Goal: Ask a question

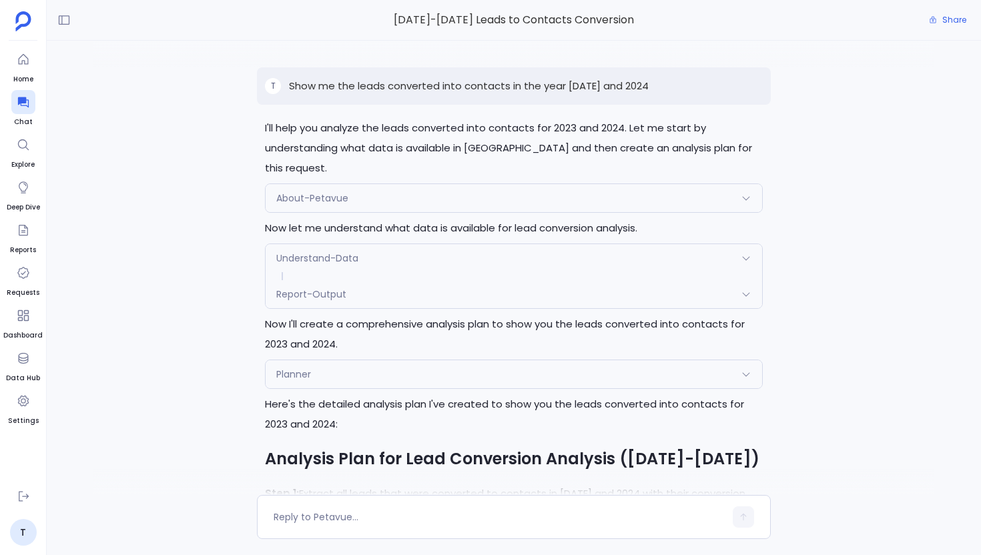
scroll to position [232, 0]
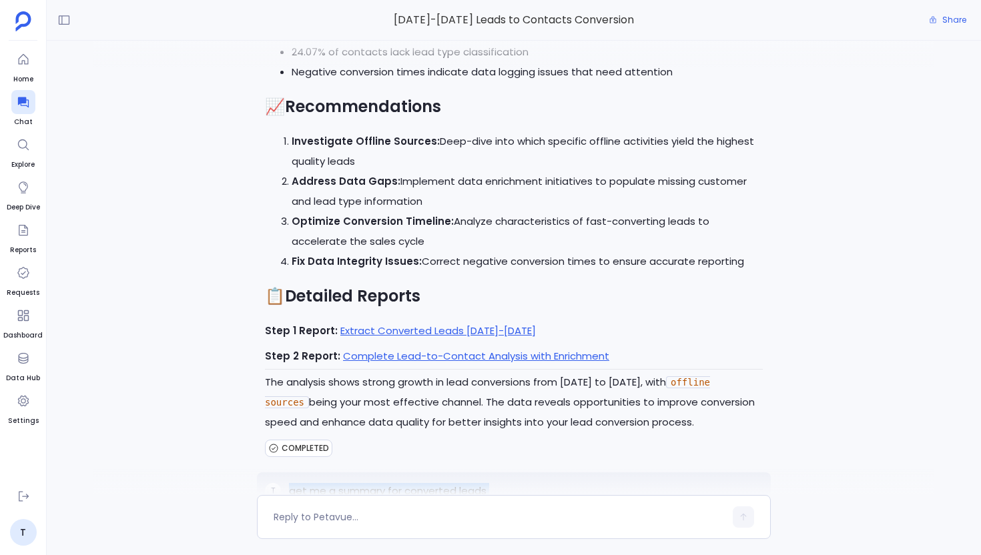
click at [200, 248] on div "T Show me the leads converted into contacts in the year 2023 and 2024 I'll help…" at bounding box center [514, 268] width 934 height 454
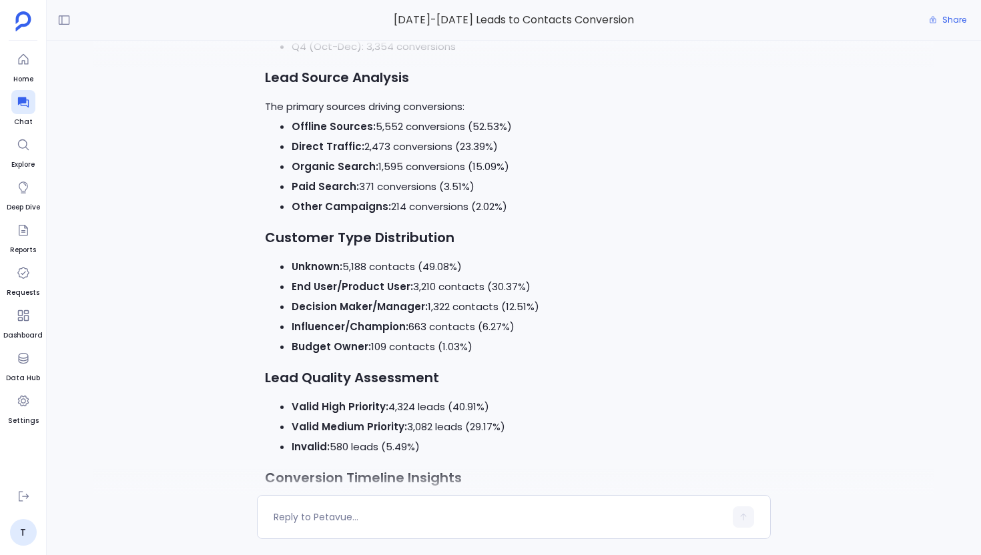
scroll to position [2046, 0]
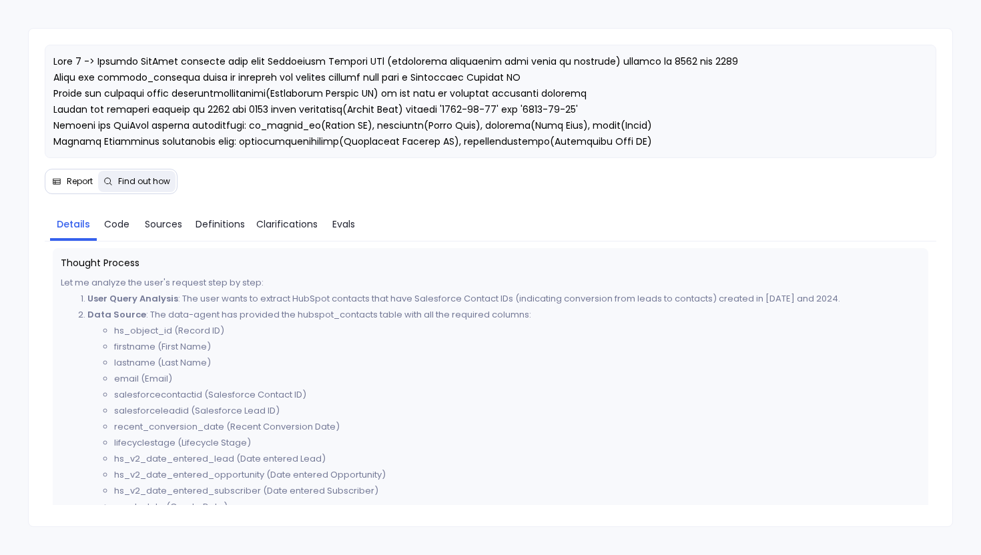
scroll to position [248, 0]
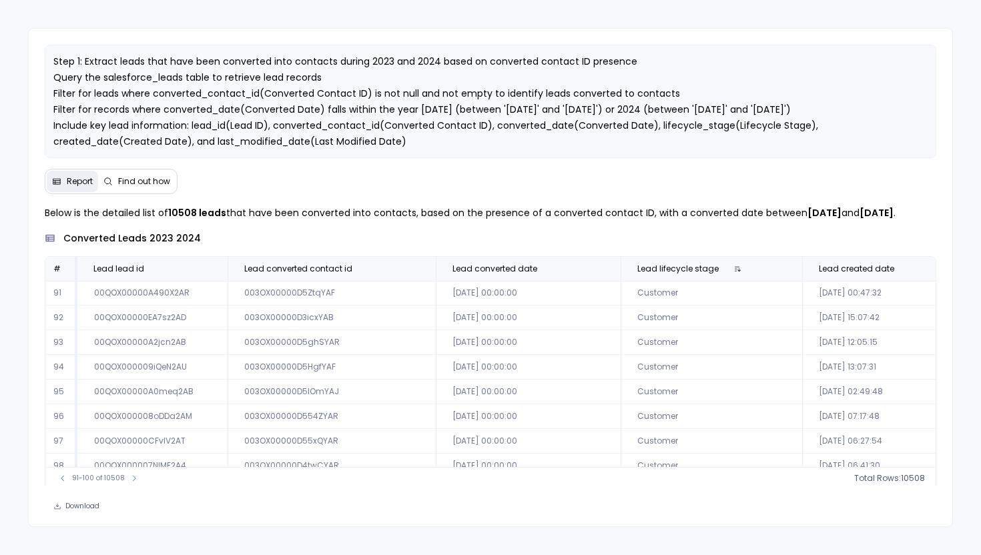
scroll to position [61, 0]
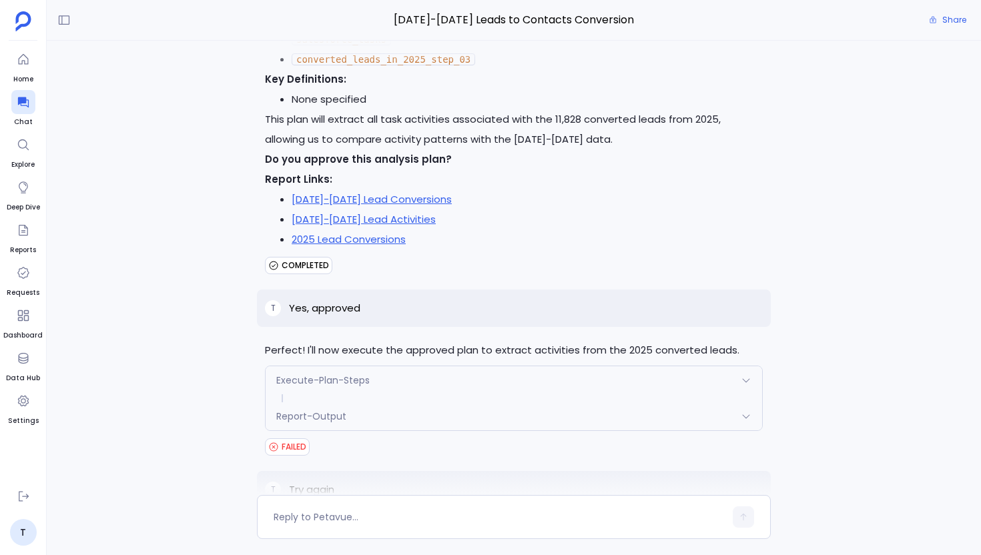
scroll to position [7365, 0]
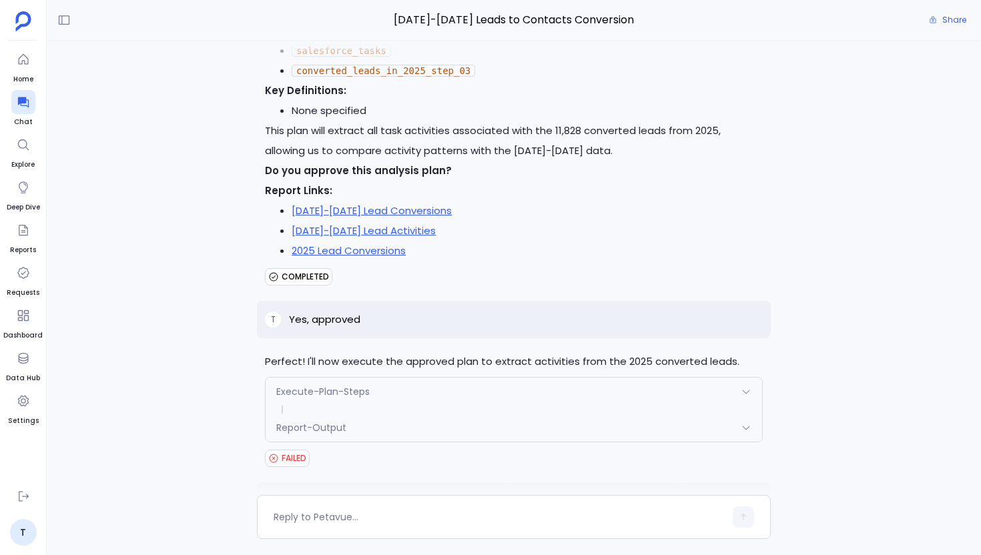
click at [406, 414] on div "Report-Output" at bounding box center [514, 428] width 496 height 28
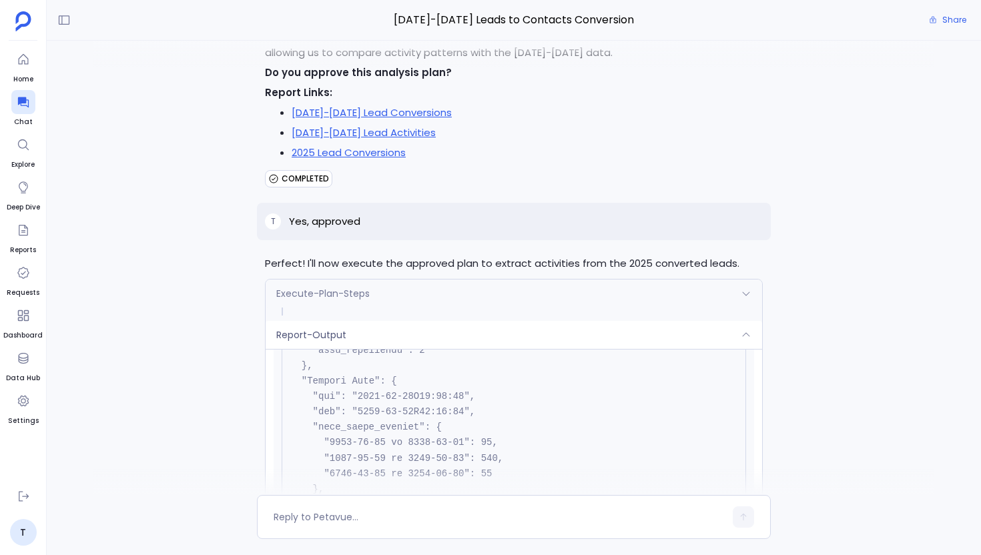
scroll to position [7449, 0]
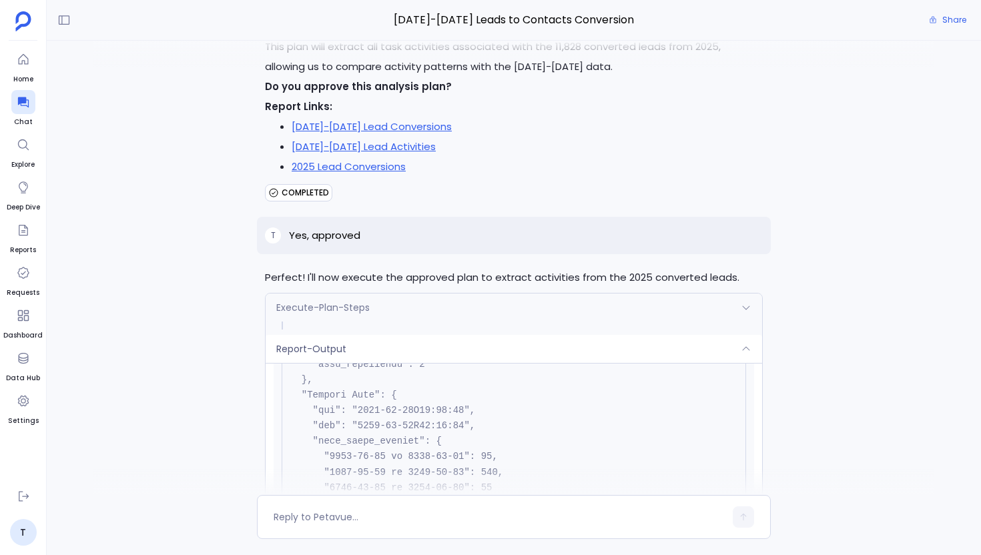
click at [320, 228] on p "Yes, approved" at bounding box center [324, 236] width 71 height 16
copy p "Yes, approved"
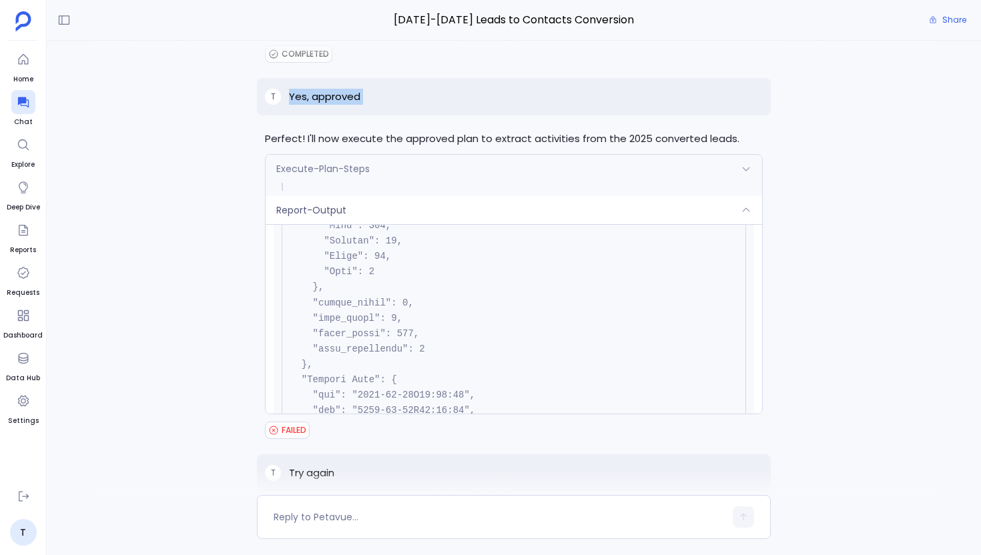
scroll to position [7573, 0]
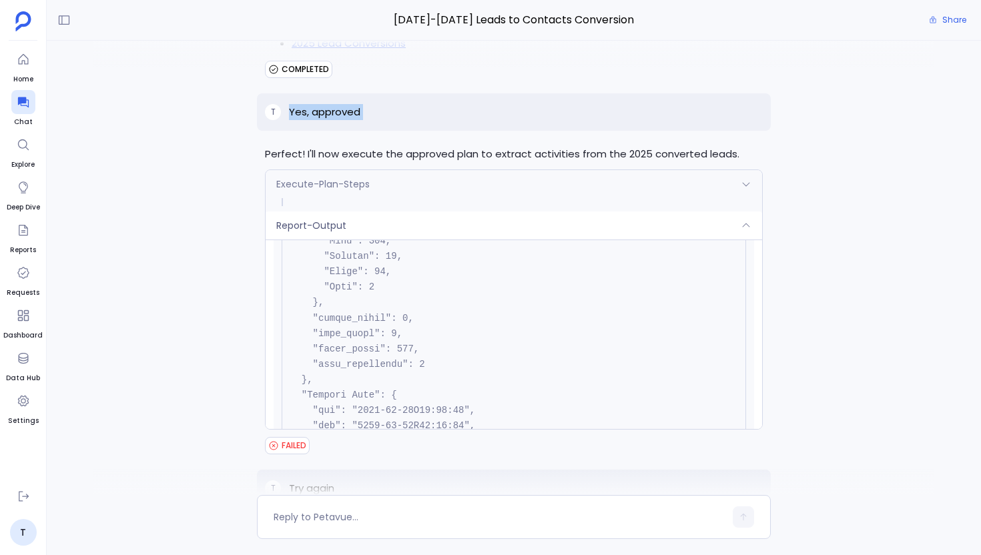
click at [344, 211] on div "Report-Output" at bounding box center [514, 225] width 496 height 28
